Goal: Go to known website: Access a specific website the user already knows

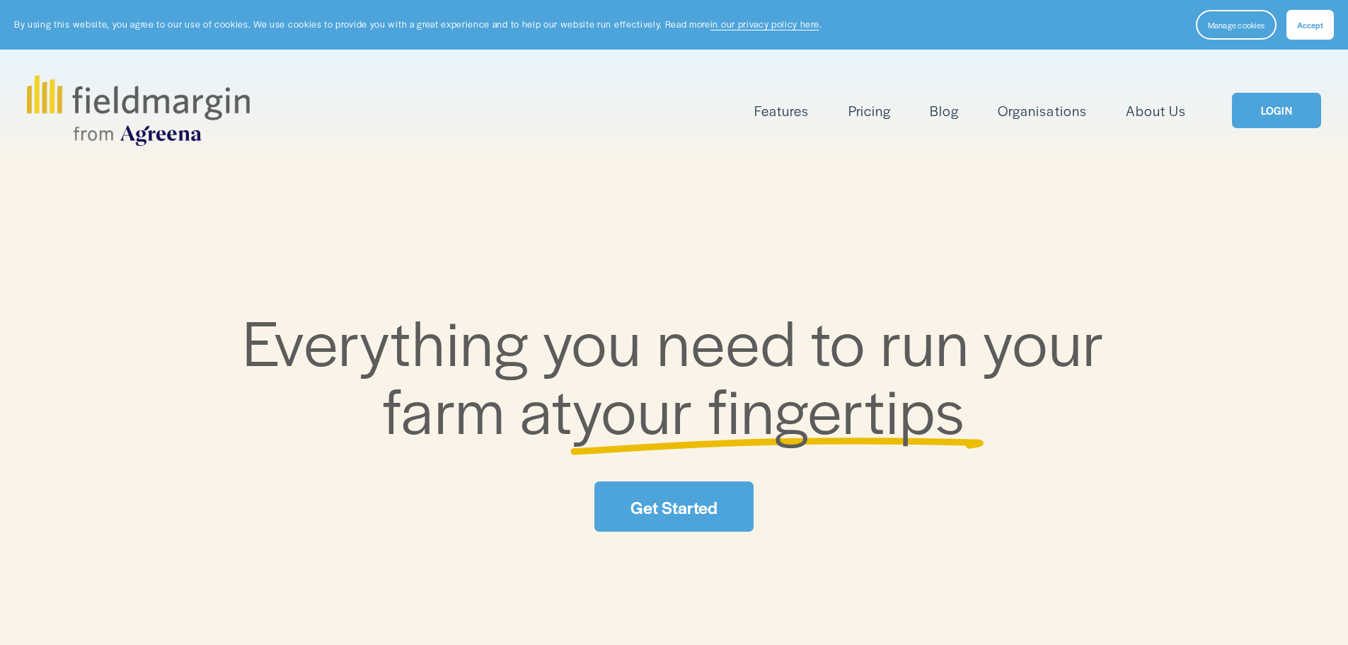
click at [1263, 105] on link "LOGIN" at bounding box center [1276, 111] width 89 height 36
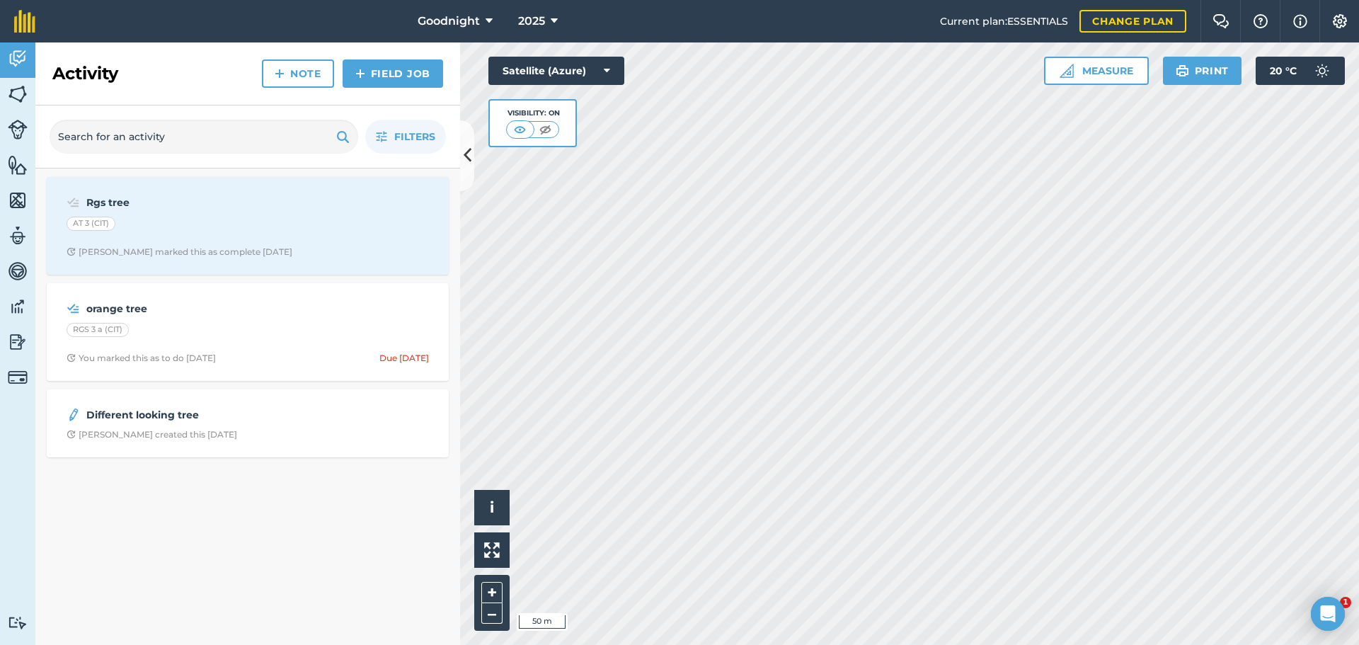
click at [667, 0] on html "Goodnight 2025 Current plan : ESSENTIALS Change plan Farm Chat Help Info Settin…" at bounding box center [679, 322] width 1359 height 645
click at [1304, 35] on div "Goodnight 2025 Current plan : ESSENTIALS Change plan Farm Chat Help Info Settin…" at bounding box center [679, 322] width 1359 height 645
click at [967, 33] on div "Goodnight 2025 Current plan : ESSENTIALS Change plan Farm Chat Help Info Settin…" at bounding box center [679, 322] width 1359 height 645
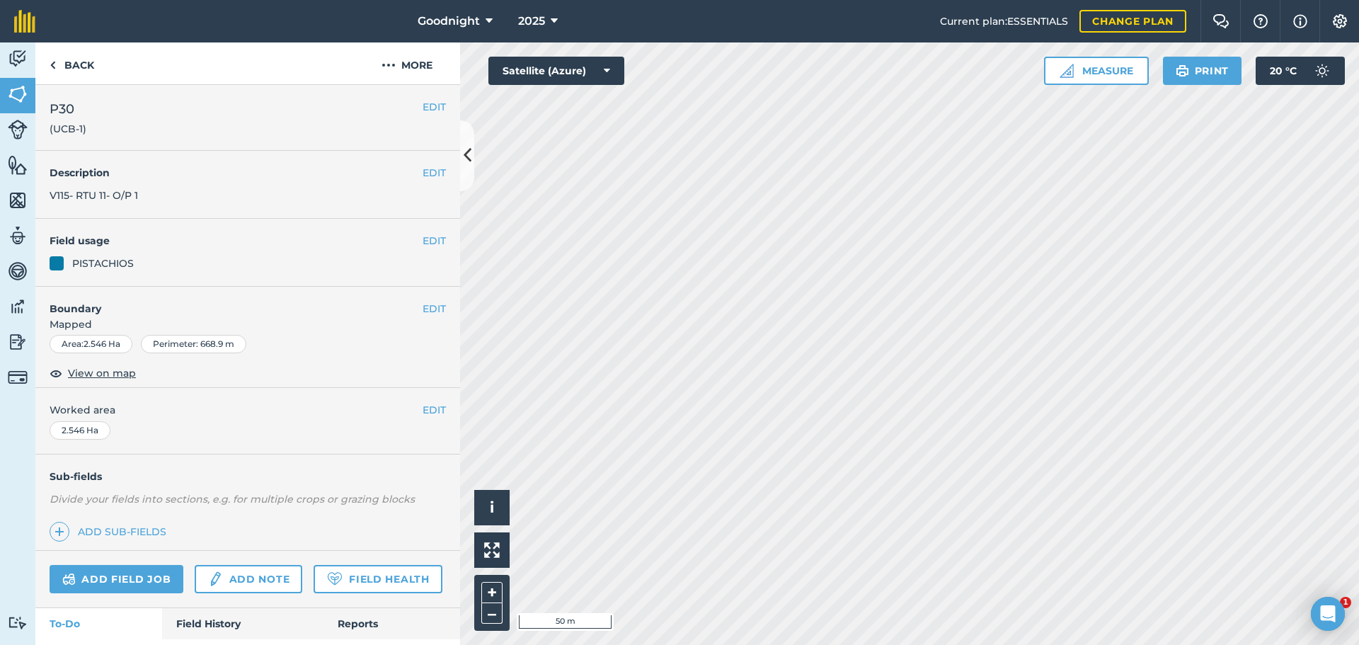
click at [1190, 10] on div "Goodnight 2025 Current plan : ESSENTIALS Change plan Farm Chat Help Info Settin…" at bounding box center [679, 322] width 1359 height 645
